Goal: Task Accomplishment & Management: Use online tool/utility

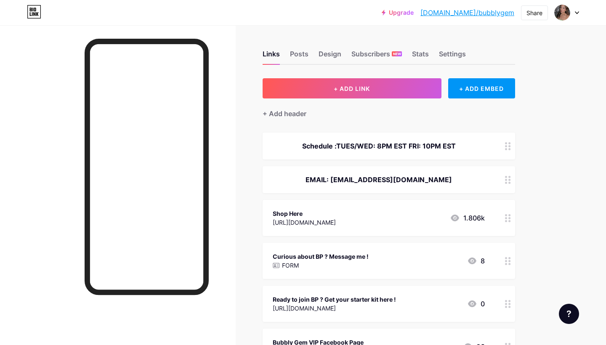
click at [342, 228] on div "Shop Here [URL][DOMAIN_NAME] 1.806k" at bounding box center [389, 218] width 252 height 36
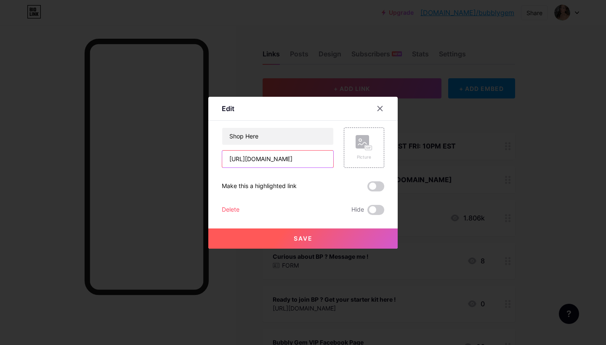
click at [310, 160] on input "[URL][DOMAIN_NAME]" at bounding box center [277, 159] width 111 height 17
paste input "[URL][DOMAIN_NAME]"
type input "[URL][DOMAIN_NAME]"
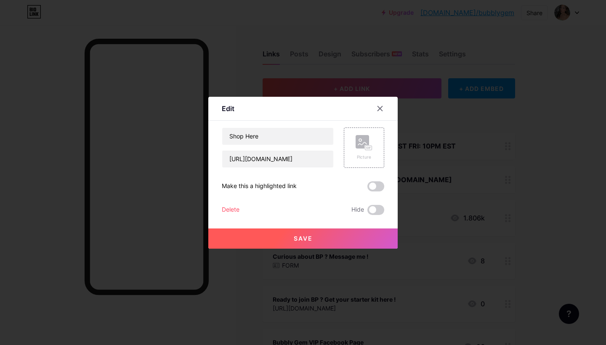
click at [276, 235] on button "Save" at bounding box center [302, 238] width 189 height 20
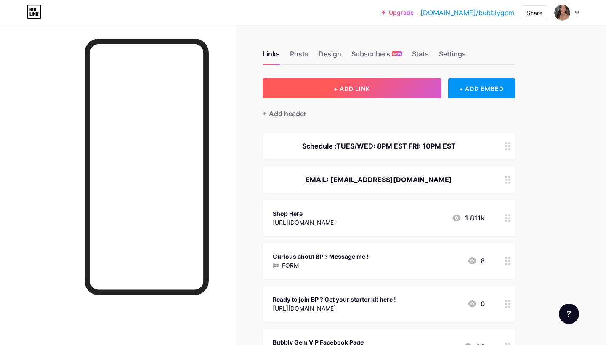
click at [373, 97] on button "+ ADD LINK" at bounding box center [352, 88] width 179 height 20
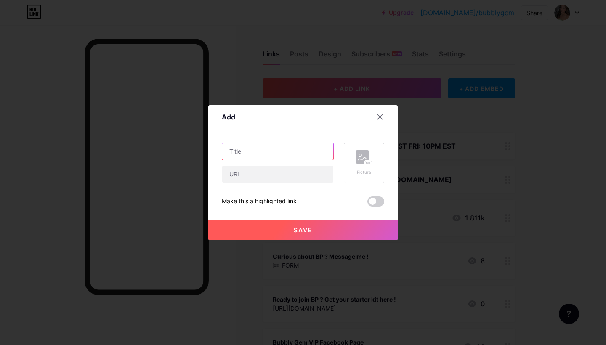
click at [311, 148] on input "text" at bounding box center [277, 151] width 111 height 17
type input "s"
type input "September Preorder"
click at [270, 178] on input "text" at bounding box center [277, 174] width 111 height 17
click at [296, 171] on input "text" at bounding box center [277, 174] width 111 height 17
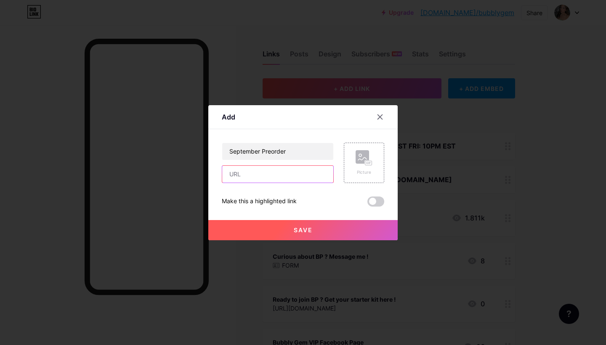
paste input "[URL][DOMAIN_NAME]"
type input "[URL][DOMAIN_NAME]"
click at [309, 228] on span "Save" at bounding box center [303, 229] width 19 height 7
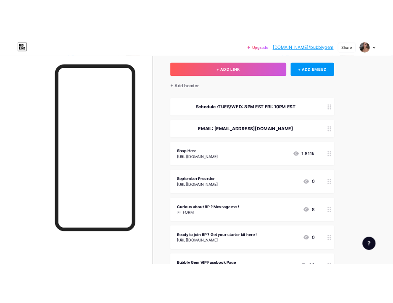
scroll to position [55, 0]
